Goal: Communication & Community: Answer question/provide support

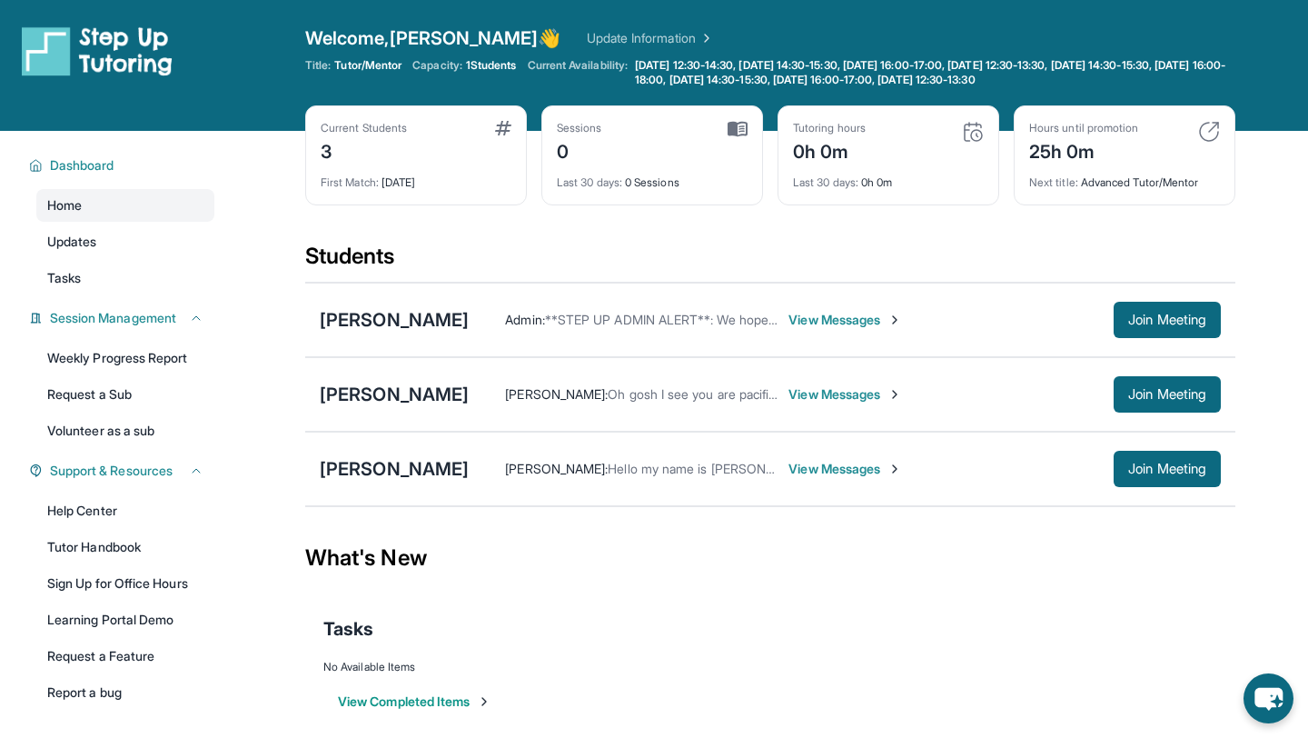
click at [902, 322] on span "View Messages" at bounding box center [845, 320] width 114 height 18
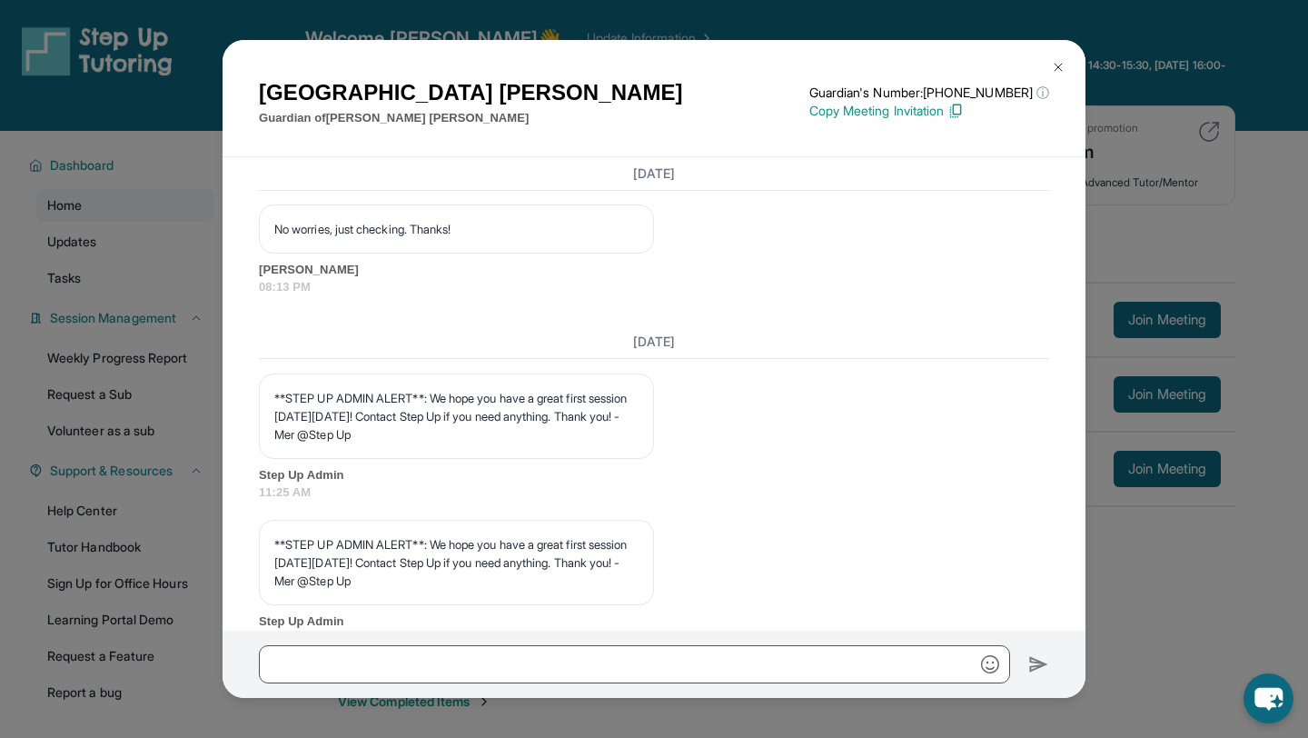
scroll to position [2458, 0]
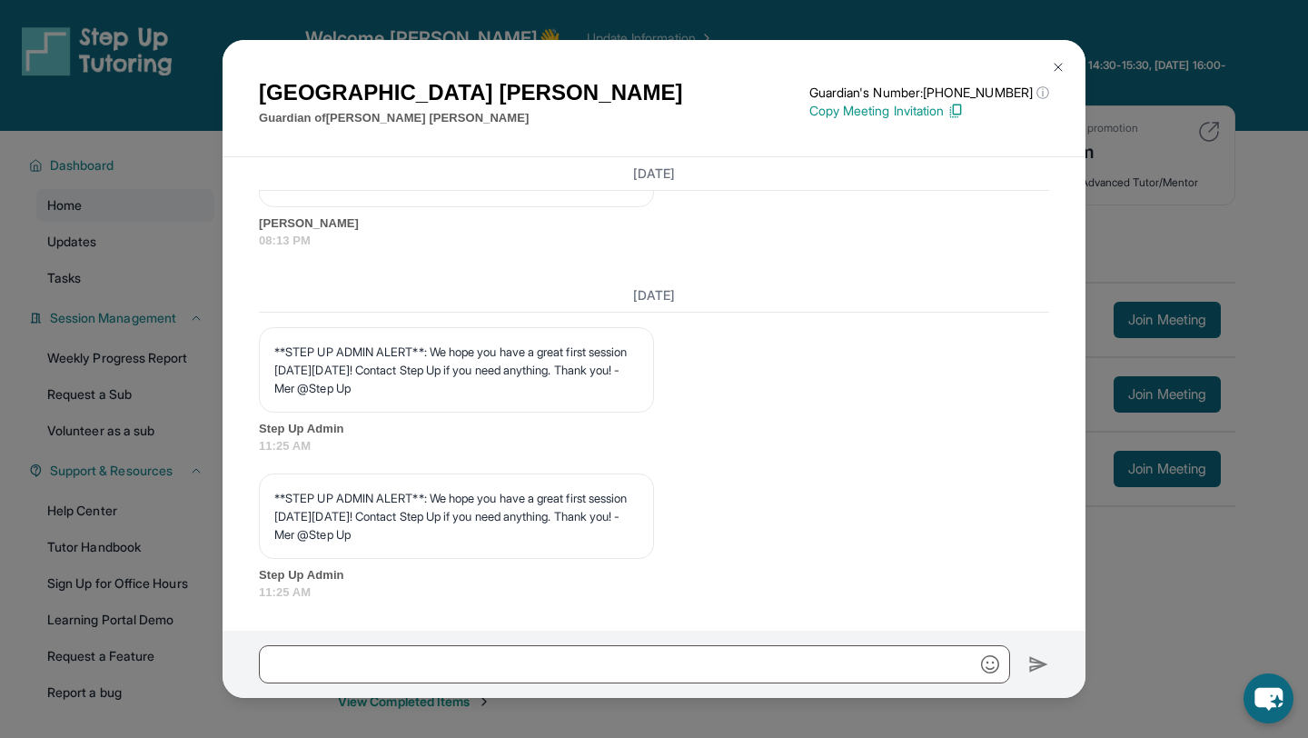
click at [1231, 158] on div "[PERSON_NAME] Guardian of [PERSON_NAME] Guardian's Number: [PHONE_NUMBER] ⓘ Thi…" at bounding box center [654, 369] width 1308 height 738
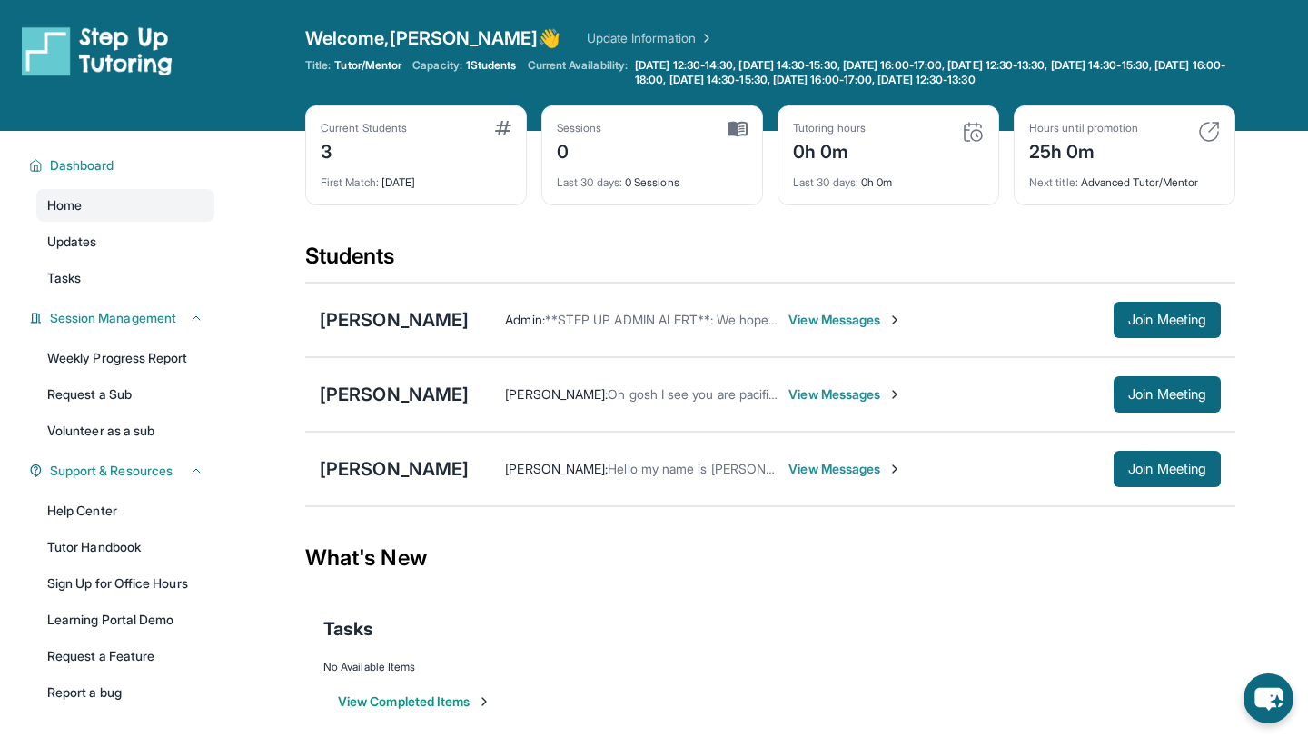
click at [809, 390] on span "View Messages" at bounding box center [845, 394] width 114 height 18
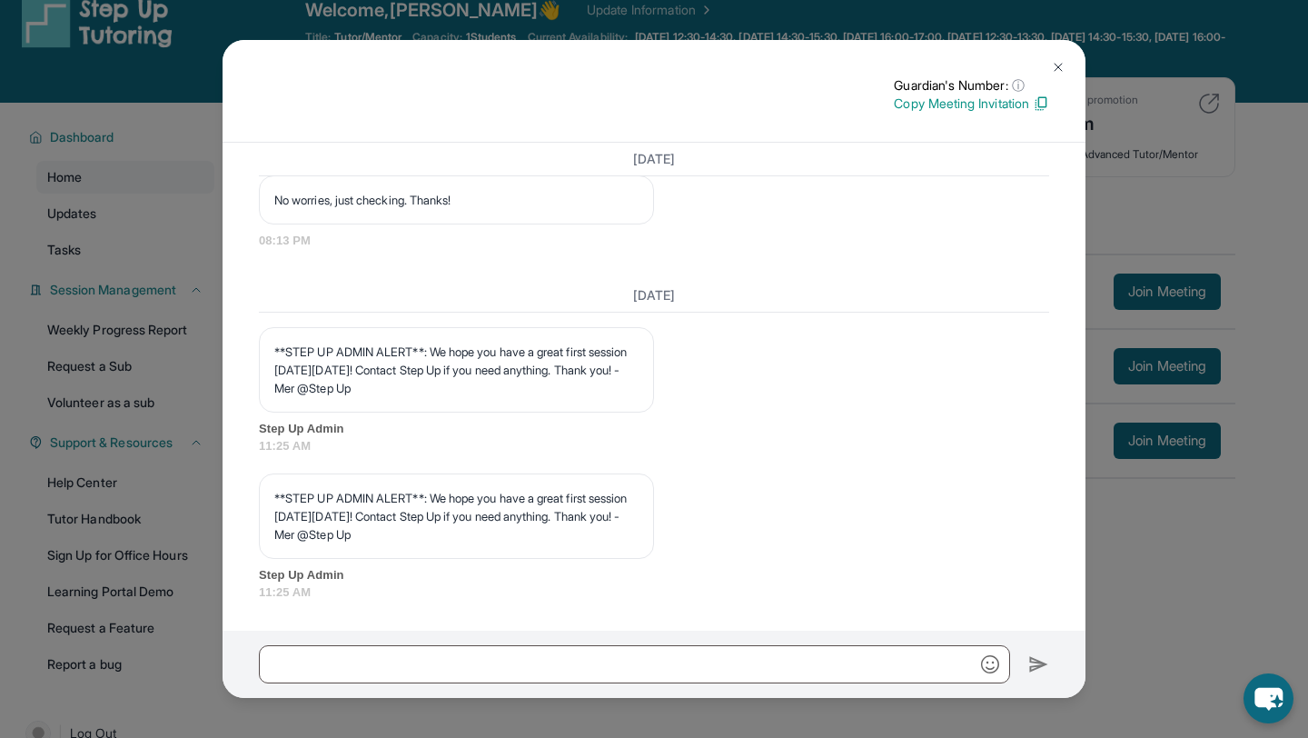
scroll to position [0, 0]
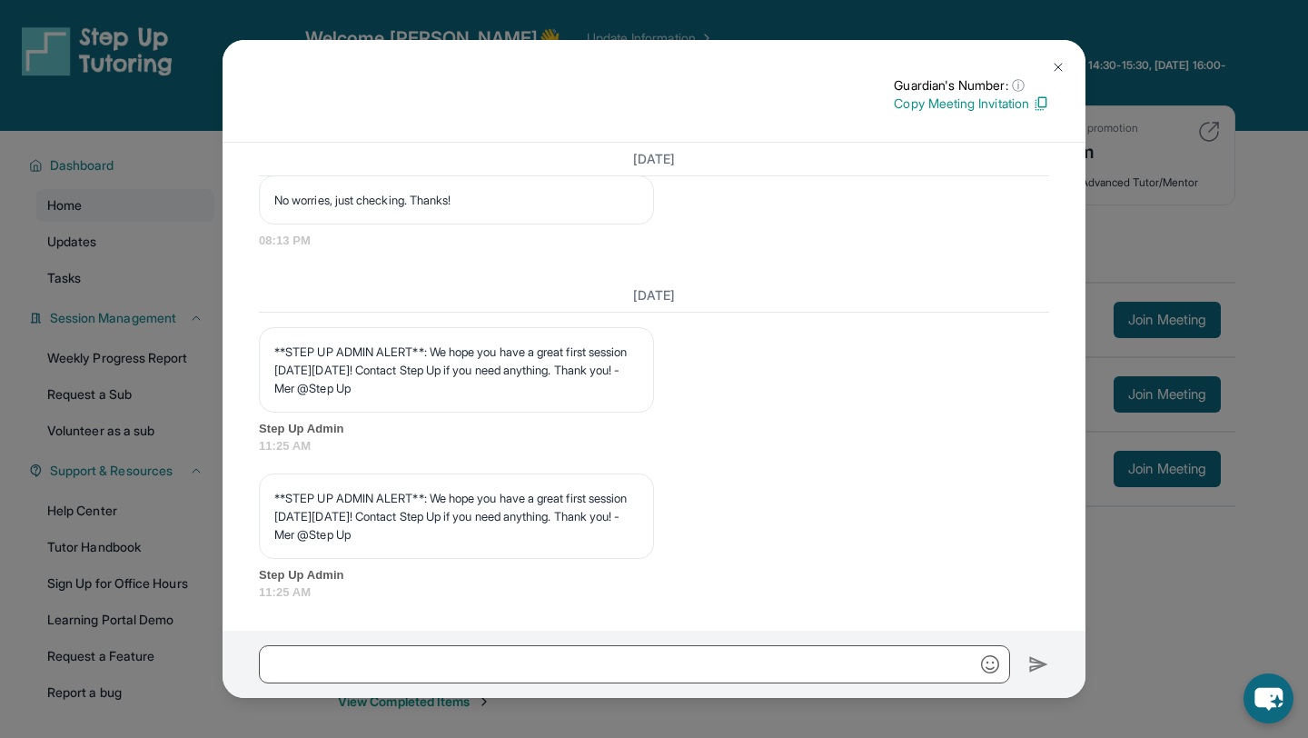
click at [1144, 342] on div "Guardian's Number: ⓘ This isn't the guardian's real number — it's a private for…" at bounding box center [654, 369] width 1308 height 738
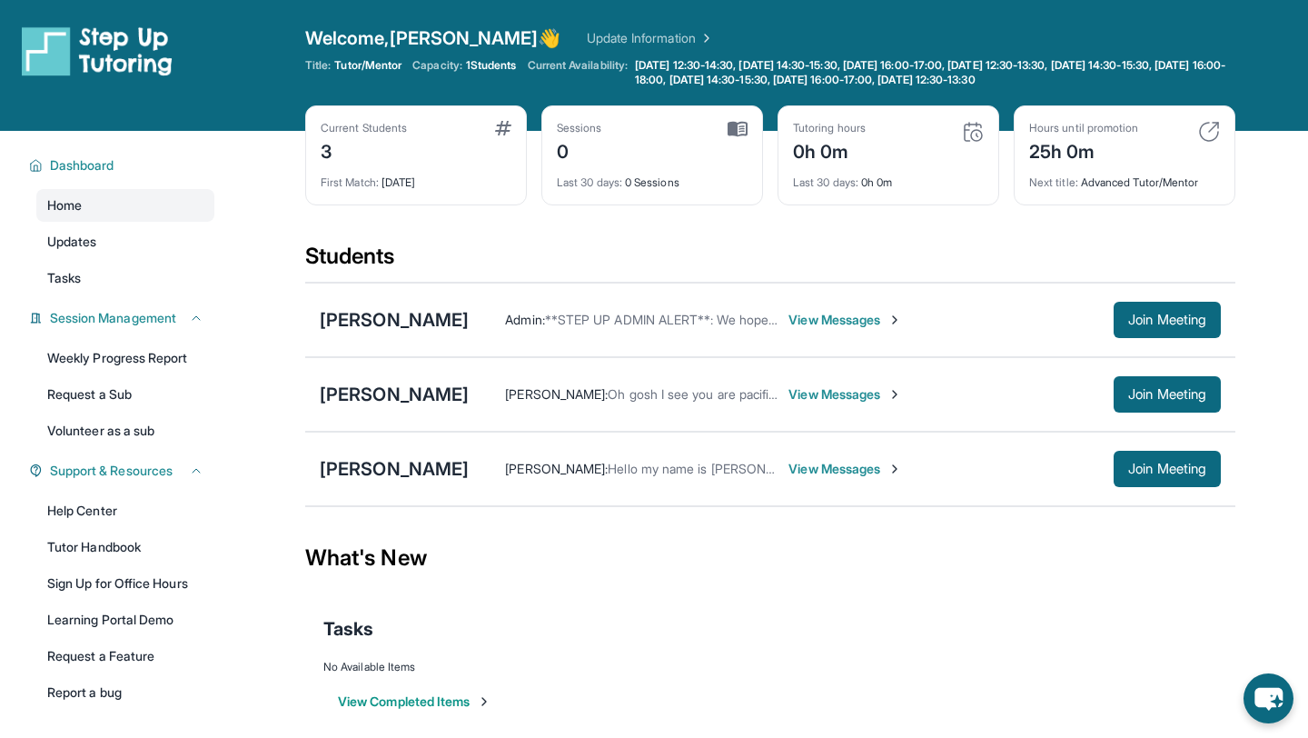
click at [846, 463] on span "View Messages" at bounding box center [845, 469] width 114 height 18
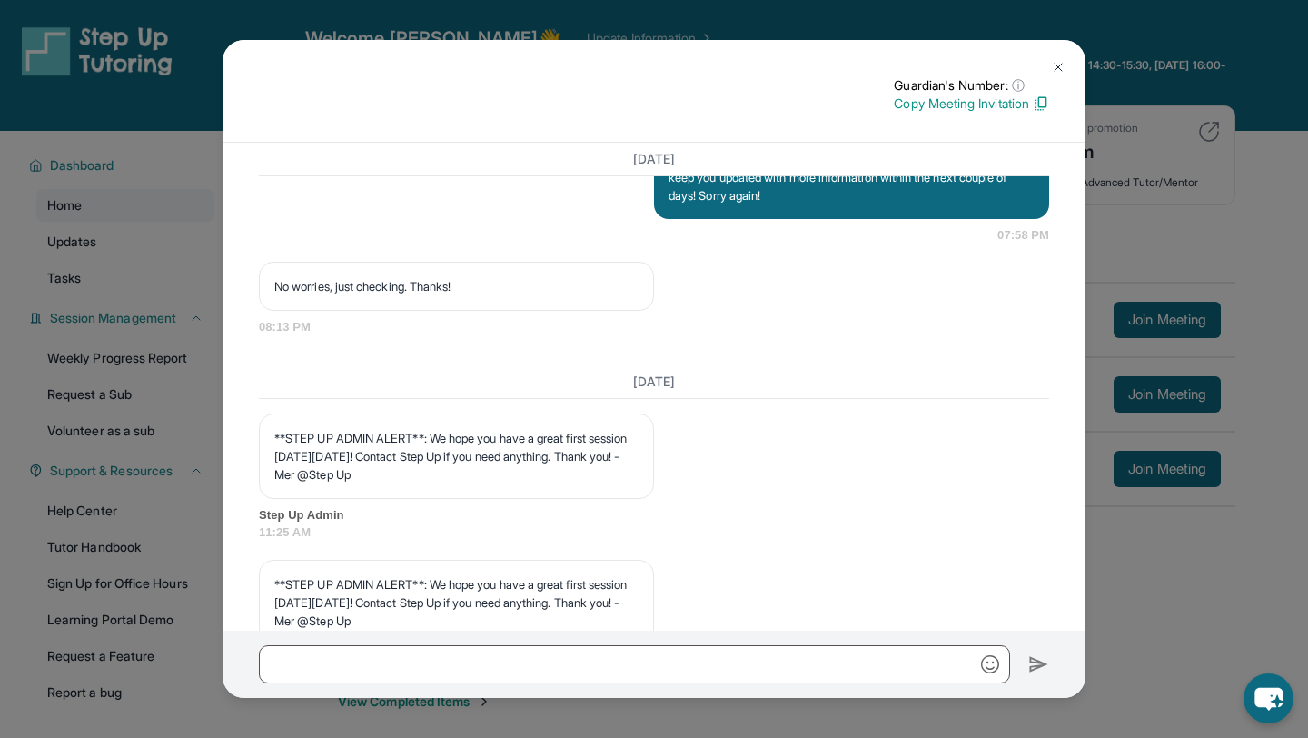
scroll to position [2391, 0]
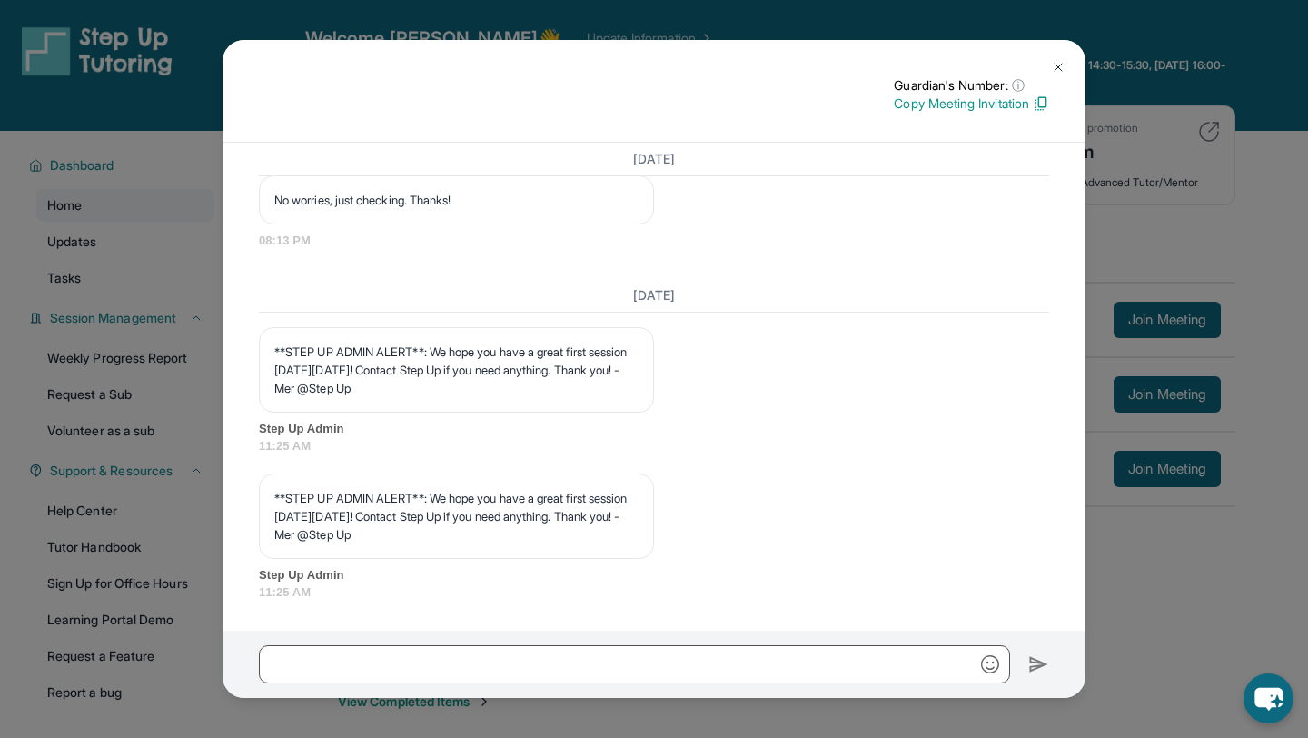
click at [1105, 390] on div "Guardian's Number: ⓘ This isn't the guardian's real number — it's a private for…" at bounding box center [654, 369] width 1308 height 738
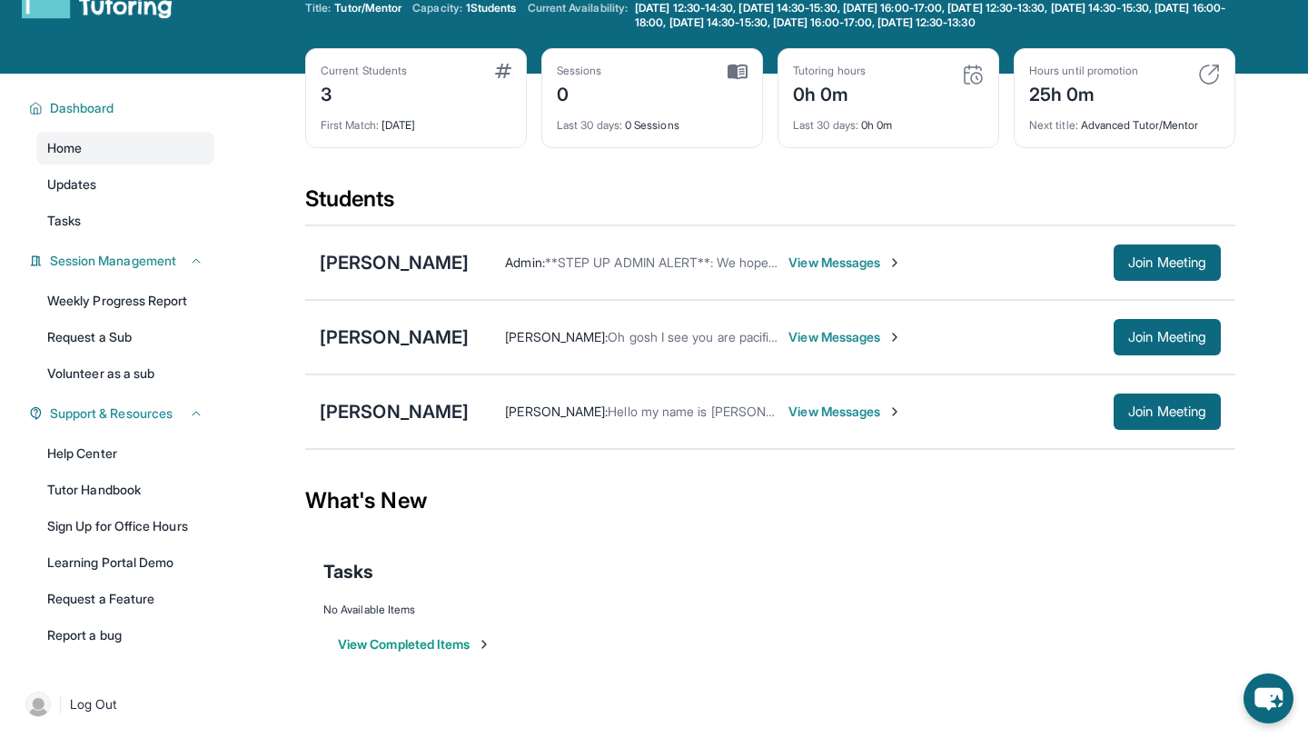
scroll to position [59, 0]
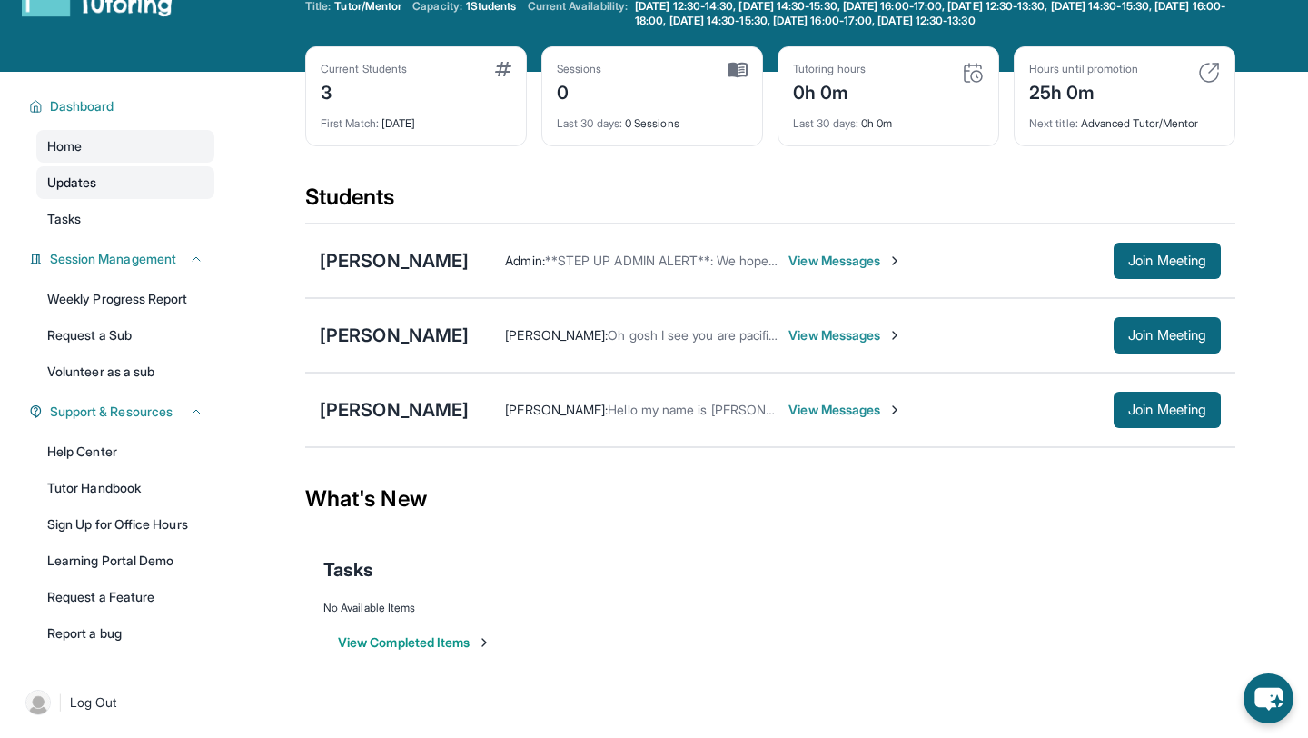
click at [124, 194] on link "Updates" at bounding box center [125, 182] width 178 height 33
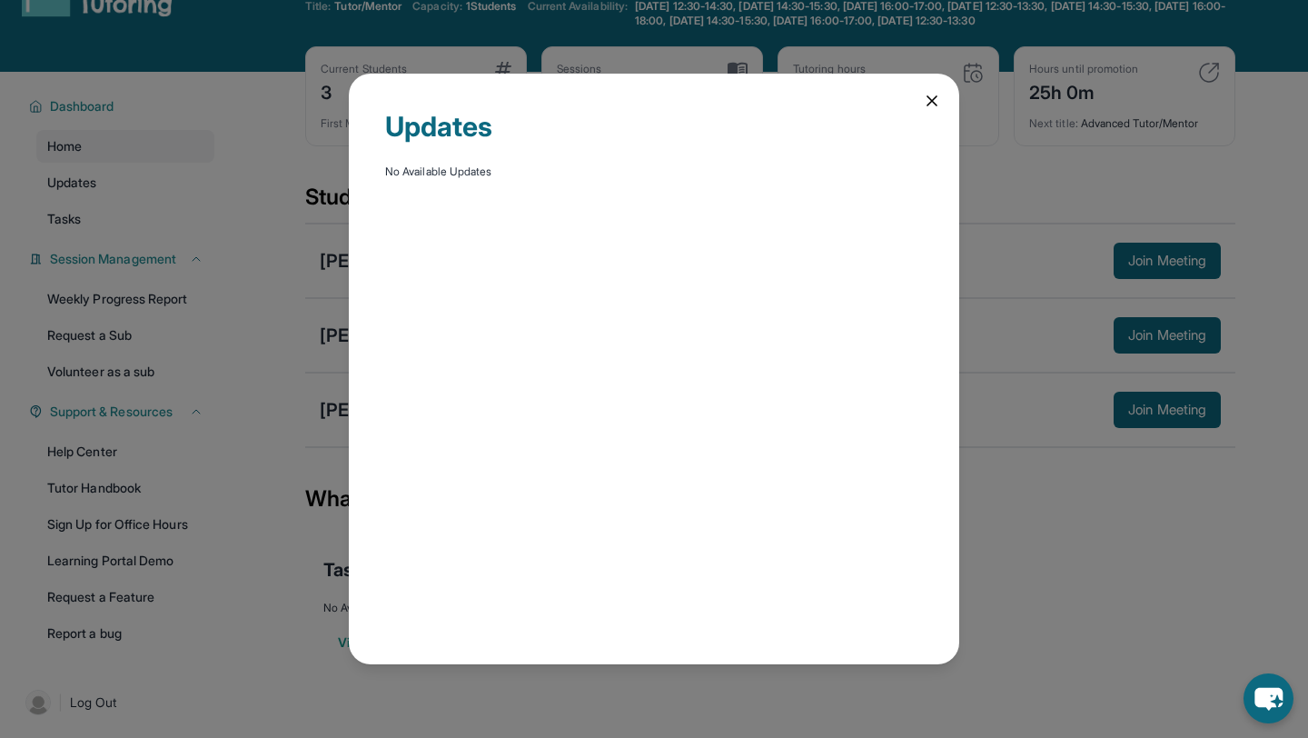
click at [941, 87] on div "Updates No Available Updates" at bounding box center [654, 369] width 610 height 590
click at [932, 89] on div "Updates No Available Updates" at bounding box center [654, 369] width 610 height 590
click at [932, 93] on icon at bounding box center [932, 101] width 18 height 18
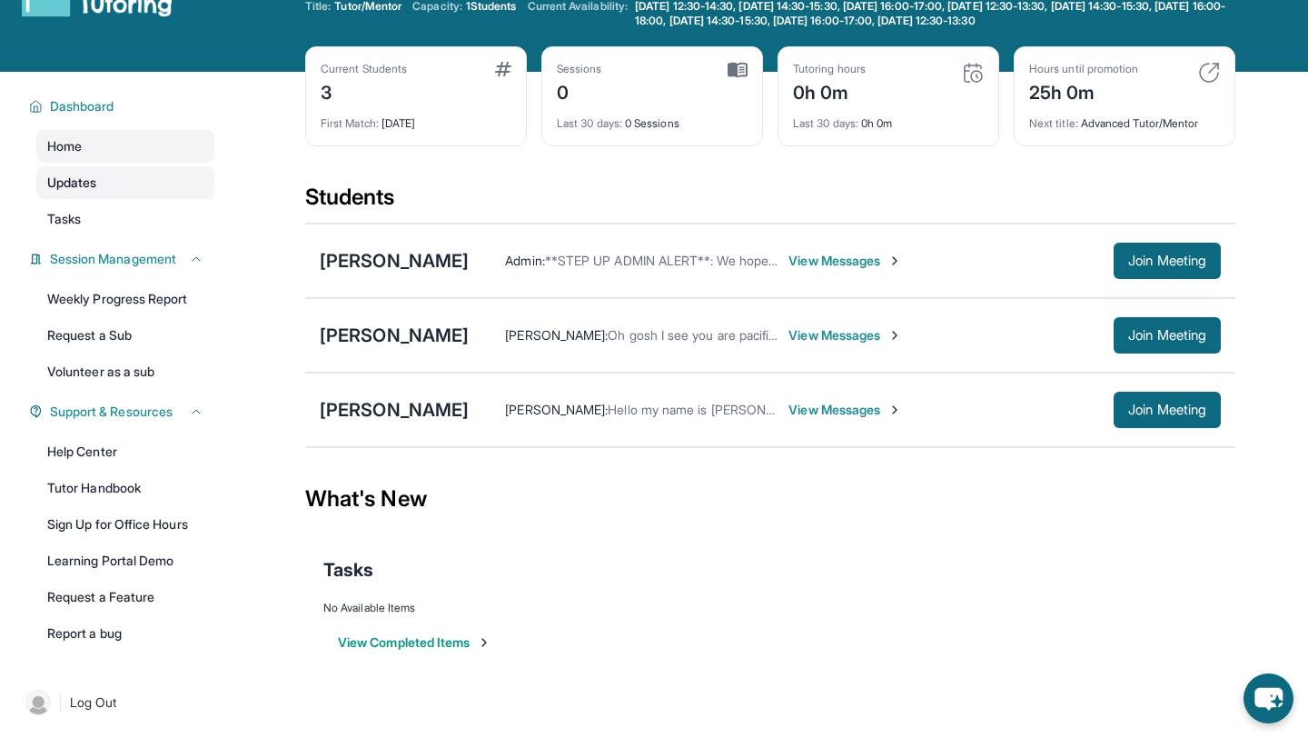
click at [139, 193] on link "Updates" at bounding box center [125, 182] width 178 height 33
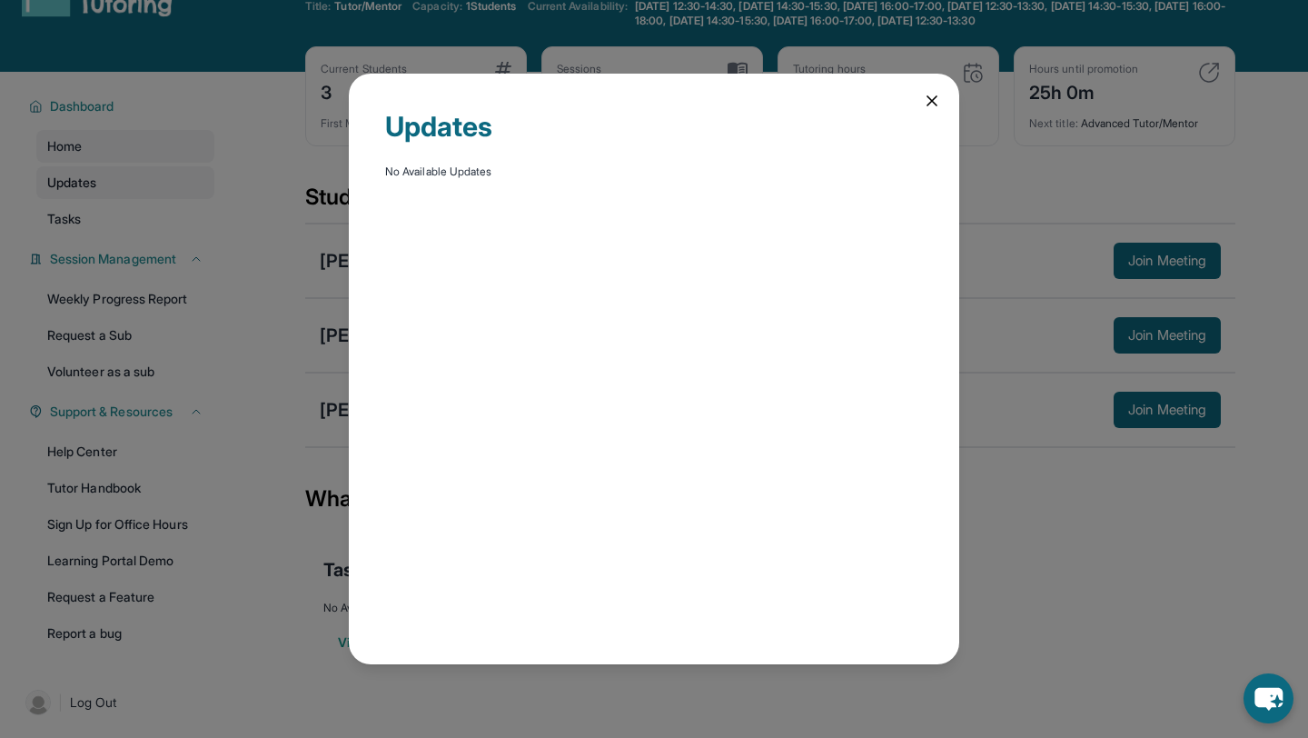
drag, startPoint x: 131, startPoint y: 217, endPoint x: 172, endPoint y: 181, distance: 54.7
click at [131, 217] on div "Updates No Available Updates" at bounding box center [654, 369] width 1308 height 738
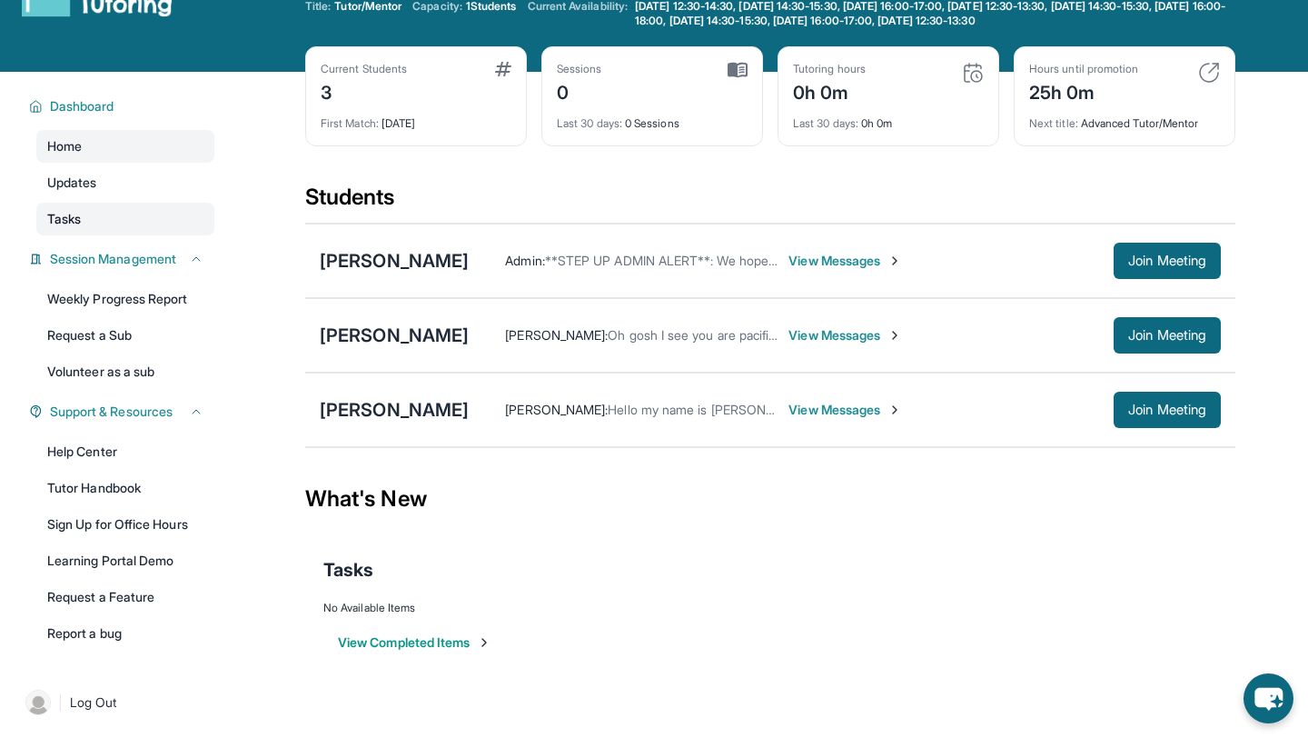
click at [111, 228] on link "Tasks" at bounding box center [125, 219] width 178 height 33
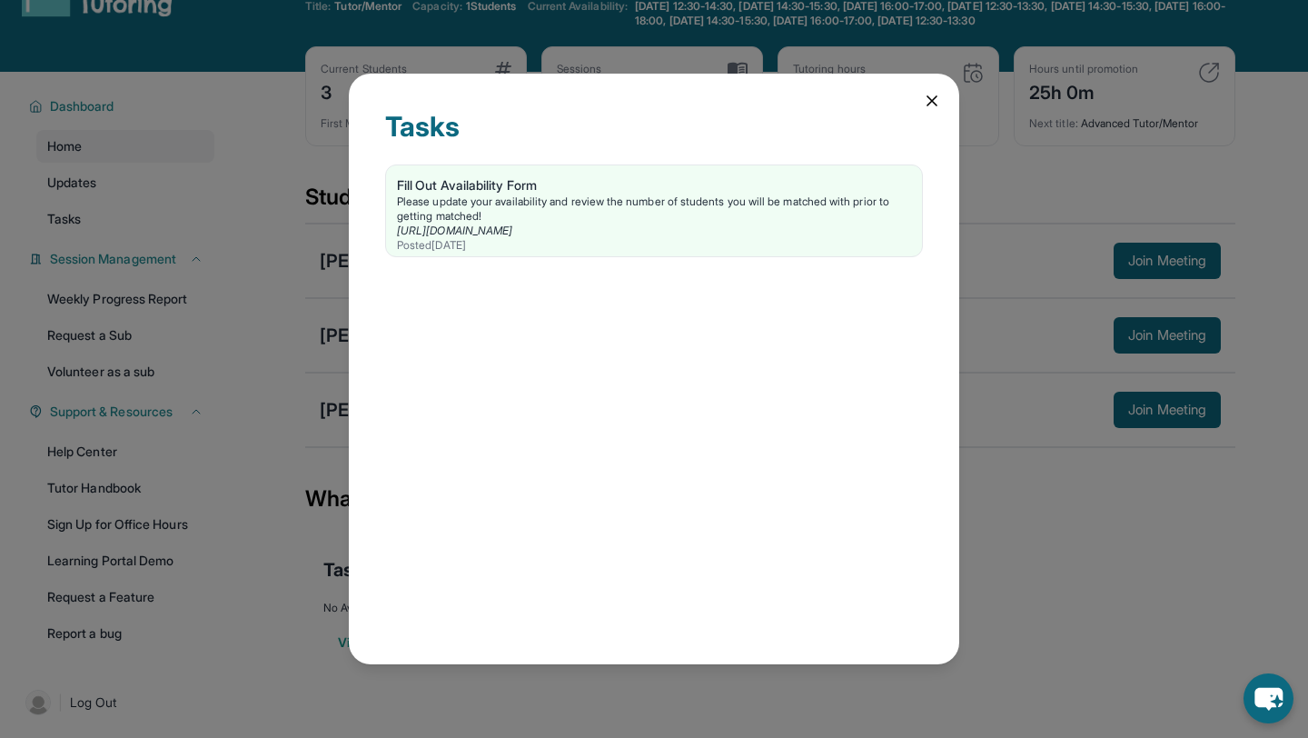
click at [930, 103] on icon at bounding box center [931, 100] width 9 height 9
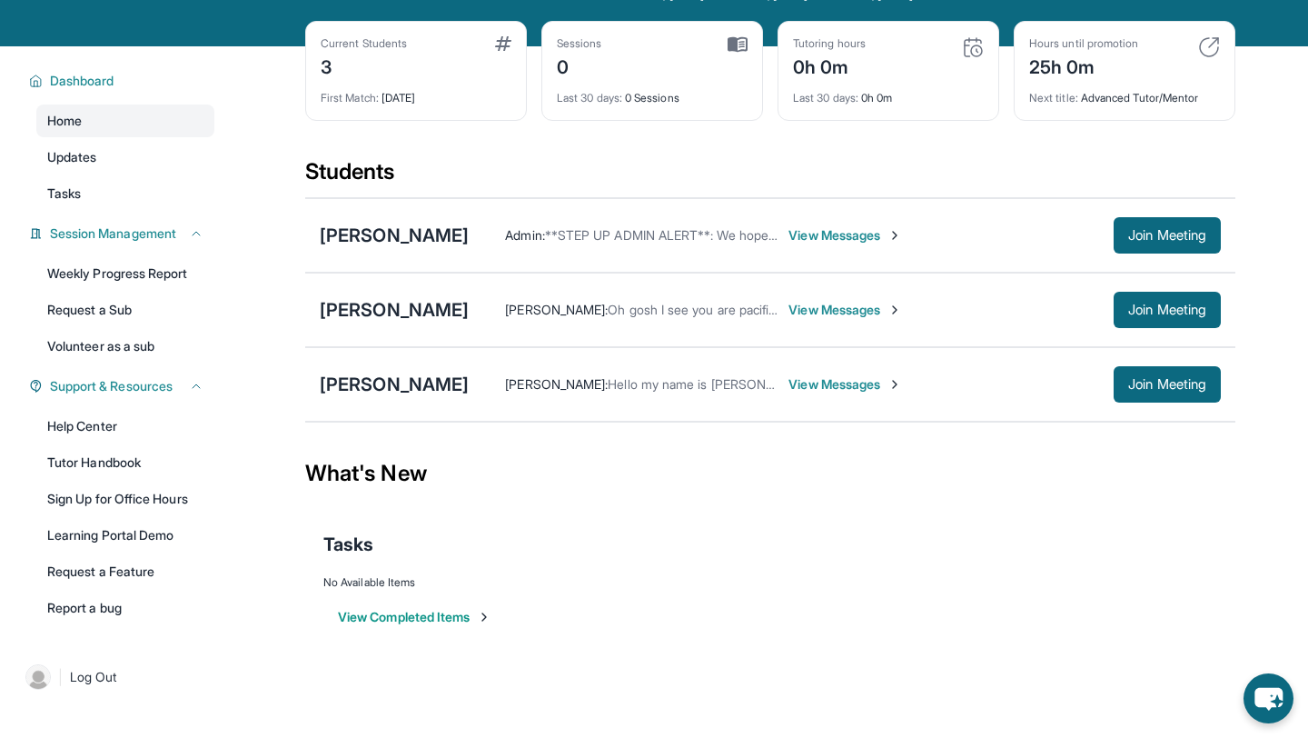
scroll to position [131, 0]
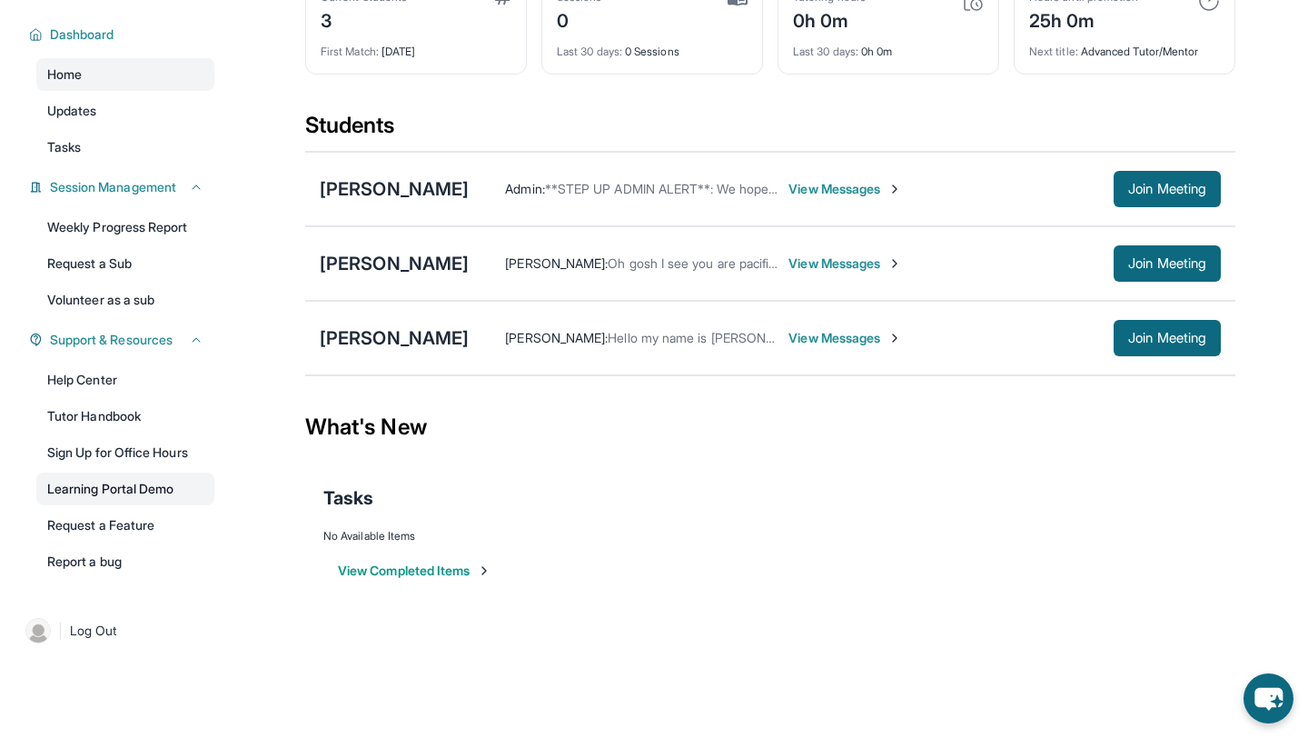
click at [157, 483] on link "Learning Portal Demo" at bounding box center [125, 488] width 178 height 33
